Goal: Information Seeking & Learning: Learn about a topic

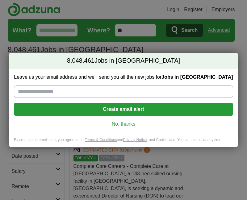
click at [124, 124] on link "No, thanks" at bounding box center [123, 124] width 209 height 7
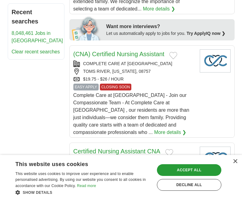
scroll to position [425, 0]
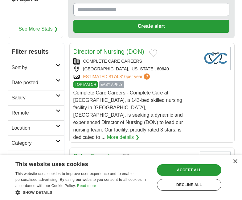
scroll to position [138, 0]
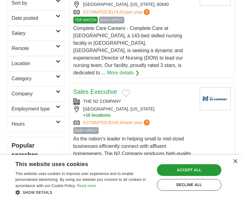
click at [56, 93] on icon at bounding box center [58, 91] width 5 height 3
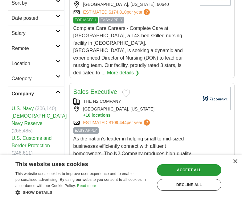
click at [27, 109] on link "U.S. Navy" at bounding box center [23, 108] width 22 height 5
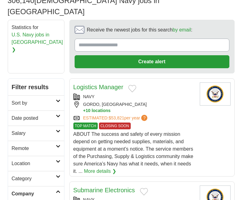
scroll to position [52, 0]
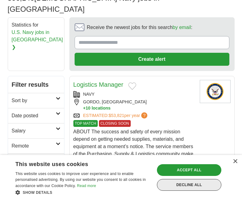
click at [198, 184] on div "Decline all" at bounding box center [189, 185] width 65 height 12
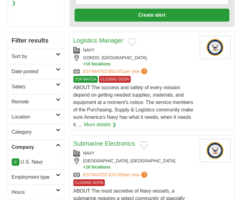
scroll to position [126, 0]
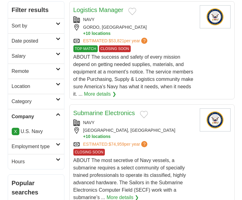
click at [57, 83] on icon at bounding box center [58, 84] width 5 height 3
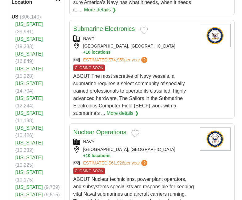
scroll to position [213, 0]
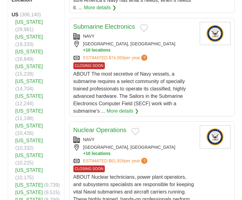
click at [36, 190] on link "[US_STATE]" at bounding box center [28, 192] width 27 height 5
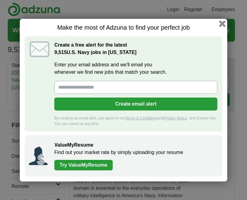
click at [221, 24] on button "button" at bounding box center [222, 23] width 7 height 7
